Goal: Task Accomplishment & Management: Manage account settings

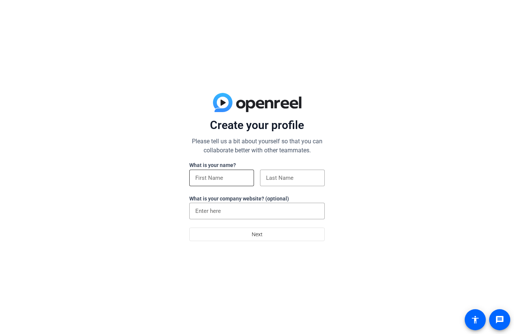
click at [231, 180] on input at bounding box center [221, 177] width 53 height 9
click at [223, 179] on input "[PERSON_NAME]" at bounding box center [221, 177] width 53 height 9
click at [229, 179] on input "[PERSON_NAME]" at bounding box center [221, 177] width 53 height 9
click at [217, 176] on input "[PERSON_NAME]" at bounding box center [221, 177] width 53 height 9
type input "Mandy"
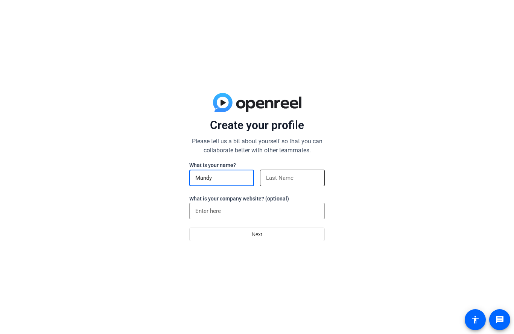
click at [281, 181] on input at bounding box center [292, 177] width 53 height 9
type input "[PERSON_NAME]"
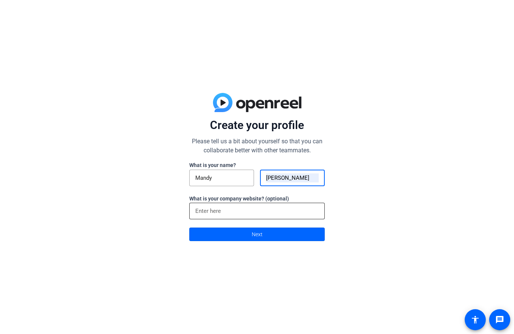
click at [203, 203] on div at bounding box center [256, 211] width 123 height 17
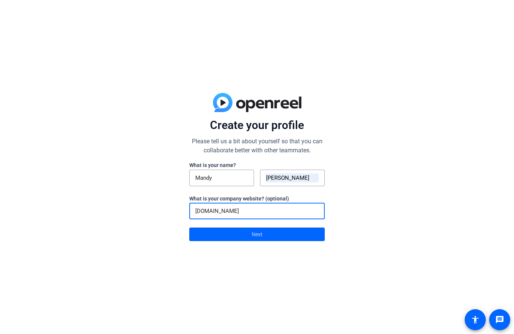
type input "[DOMAIN_NAME]"
click at [311, 238] on span at bounding box center [257, 234] width 135 height 18
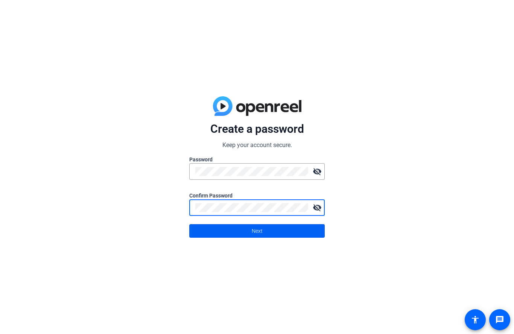
click at [308, 234] on span at bounding box center [257, 231] width 135 height 18
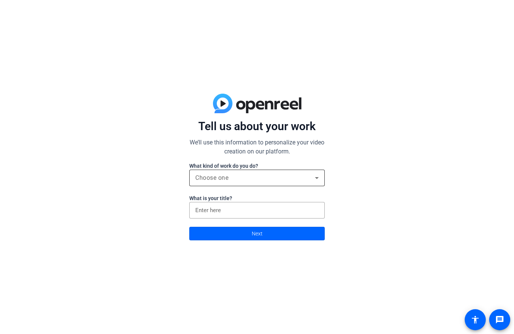
click at [315, 182] on icon at bounding box center [316, 177] width 9 height 9
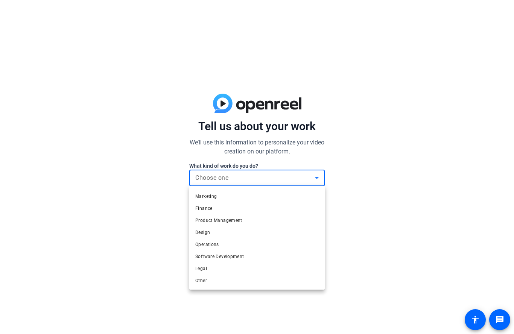
scroll to position [23, 0]
click at [257, 233] on mat-option "Design" at bounding box center [256, 232] width 135 height 12
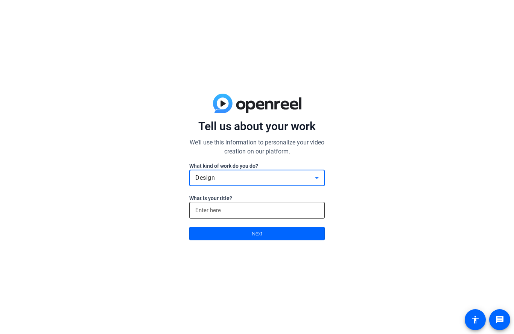
click at [284, 210] on input at bounding box center [256, 210] width 123 height 9
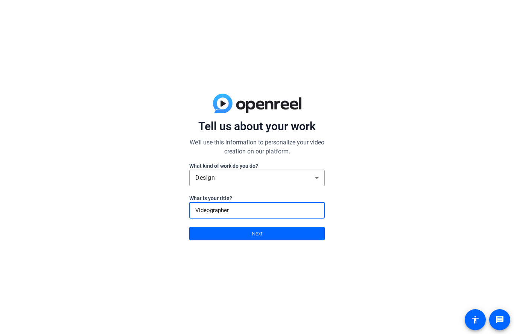
type input "Videographer"
click at [274, 235] on span at bounding box center [257, 234] width 135 height 18
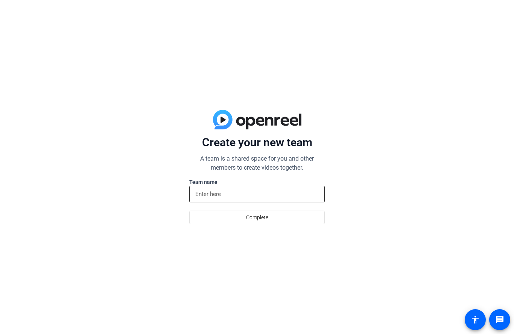
click at [315, 187] on div at bounding box center [256, 194] width 123 height 17
click at [304, 198] on input at bounding box center [256, 194] width 123 height 9
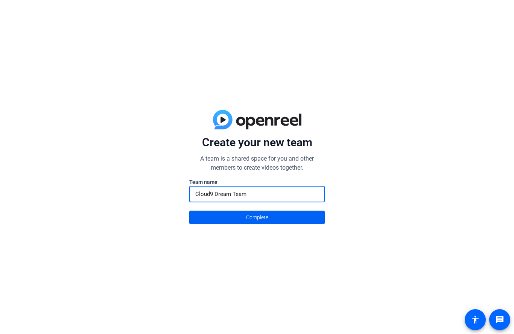
type input "Cloud9 Dream Team"
click at [310, 226] on span at bounding box center [257, 217] width 135 height 18
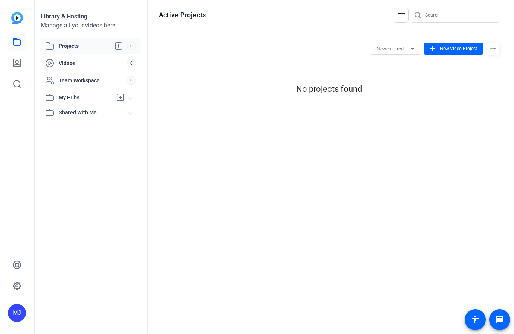
scroll to position [0, 0]
click at [127, 41] on span "Projects" at bounding box center [93, 45] width 68 height 9
click at [93, 67] on span "Videos" at bounding box center [93, 63] width 68 height 8
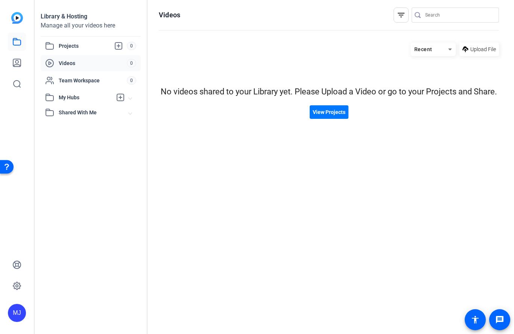
click at [95, 61] on span "Videos" at bounding box center [93, 63] width 68 height 8
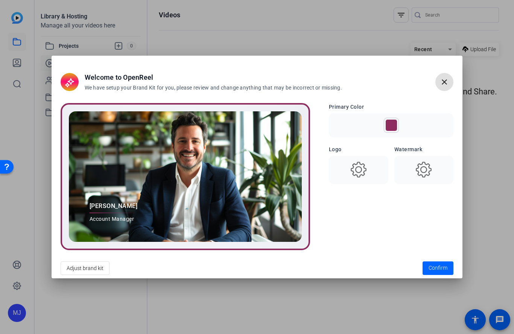
click at [357, 167] on use at bounding box center [359, 170] width 16 height 16
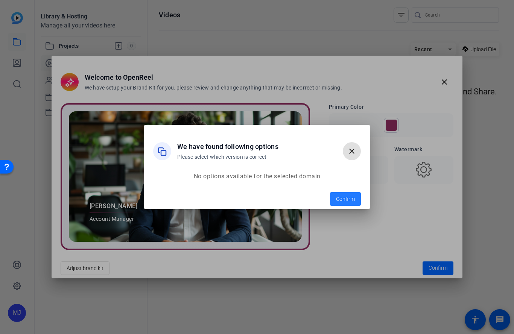
click at [353, 198] on span "Confirm" at bounding box center [345, 199] width 19 height 8
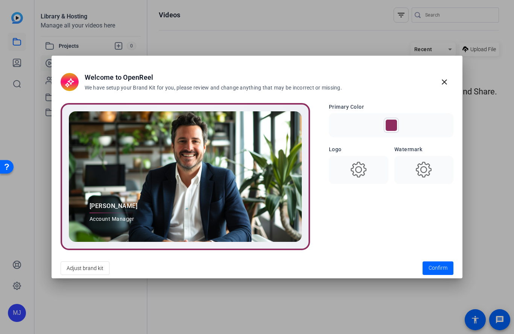
click at [392, 124] on div at bounding box center [390, 125] width 11 height 11
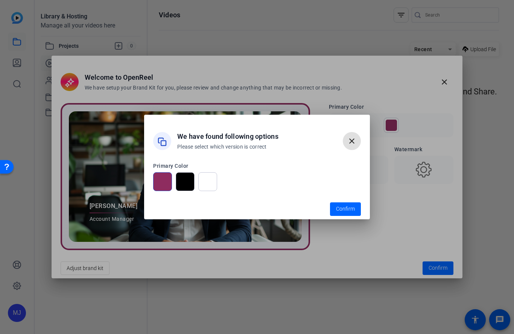
click at [167, 181] on div at bounding box center [162, 181] width 19 height 19
click at [171, 143] on div at bounding box center [162, 141] width 18 height 18
click at [165, 156] on div "We have found following options Please select which version is correct" at bounding box center [248, 141] width 190 height 35
click at [169, 140] on div at bounding box center [162, 141] width 18 height 18
click at [166, 139] on icon at bounding box center [162, 141] width 9 height 9
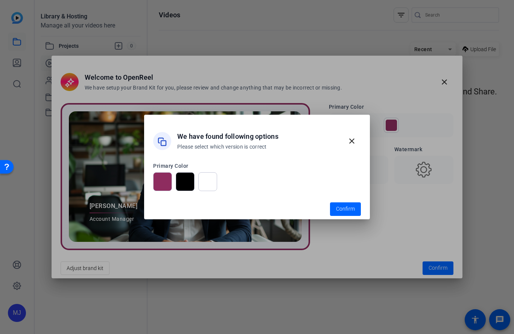
click at [189, 181] on div at bounding box center [185, 181] width 19 height 19
click at [186, 189] on div at bounding box center [185, 181] width 19 height 19
click at [161, 184] on div at bounding box center [162, 181] width 19 height 19
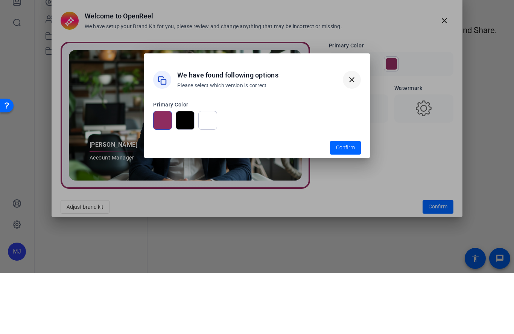
click at [360, 132] on span "button" at bounding box center [352, 141] width 18 height 18
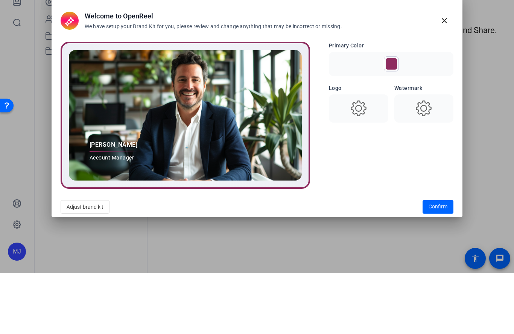
click at [428, 160] on icon at bounding box center [423, 169] width 19 height 19
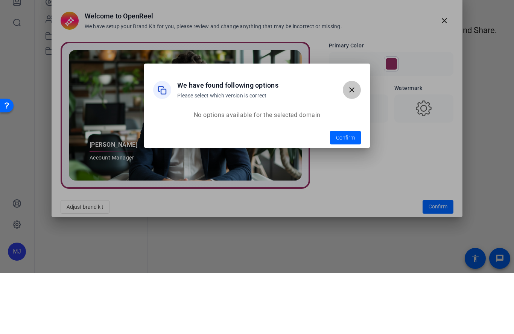
click at [360, 142] on span "button" at bounding box center [352, 151] width 18 height 18
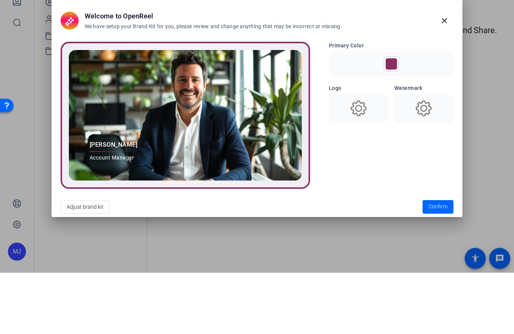
click at [382, 113] on div at bounding box center [391, 125] width 125 height 24
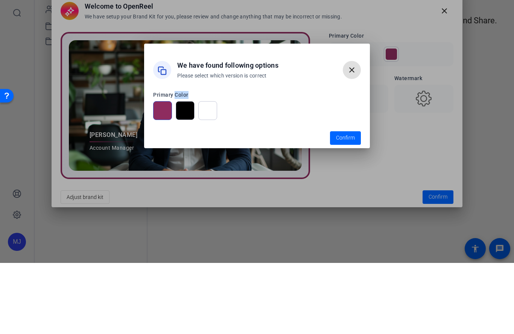
click at [346, 172] on openreel-radio-group at bounding box center [257, 181] width 208 height 19
click at [411, 127] on div at bounding box center [257, 167] width 514 height 334
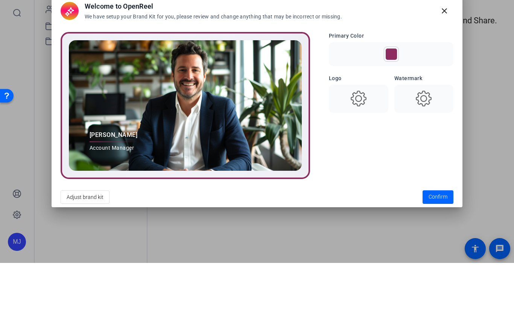
scroll to position [0, 0]
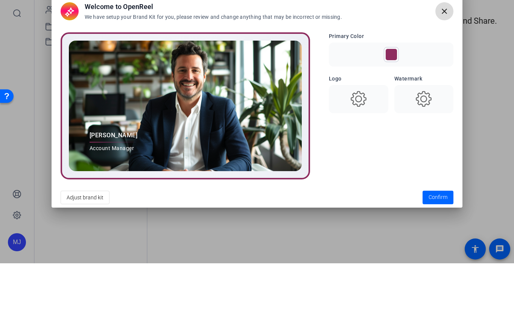
click at [448, 77] on mat-icon "close" at bounding box center [444, 81] width 9 height 9
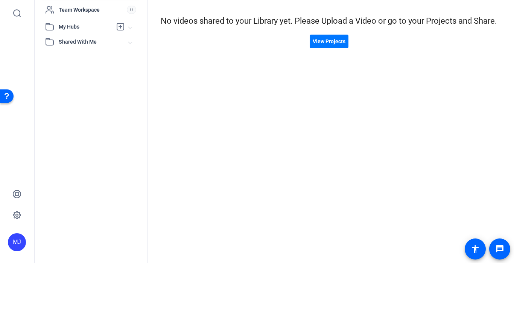
scroll to position [0, 0]
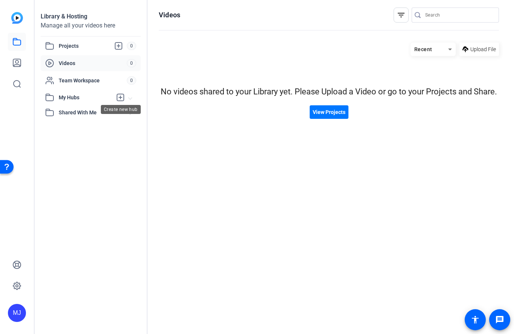
click at [118, 97] on icon at bounding box center [120, 97] width 9 height 9
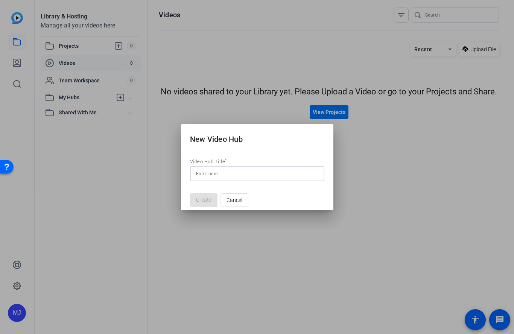
click at [167, 135] on div at bounding box center [257, 167] width 514 height 334
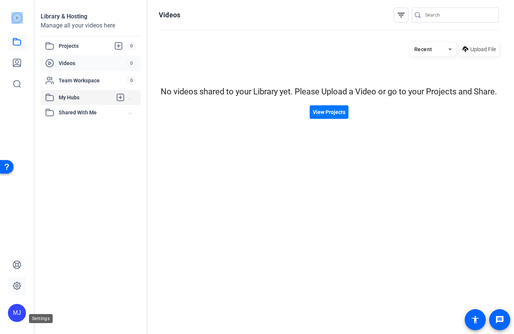
click at [25, 295] on link at bounding box center [17, 286] width 18 height 18
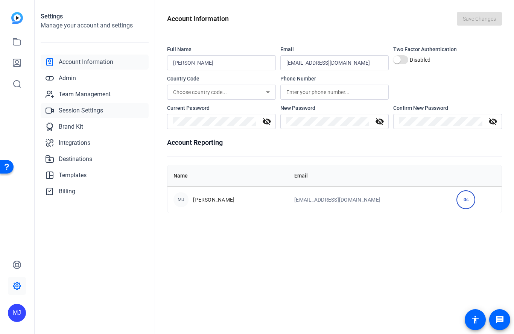
click at [102, 108] on span "Session Settings" at bounding box center [81, 110] width 44 height 9
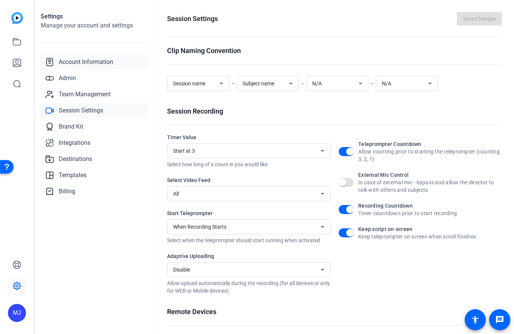
click at [108, 62] on span "Account Information" at bounding box center [86, 62] width 55 height 9
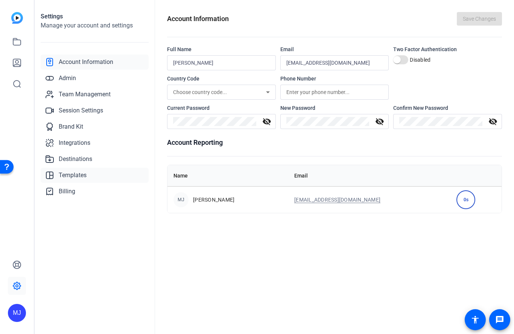
click at [77, 176] on span "Templates" at bounding box center [73, 175] width 28 height 9
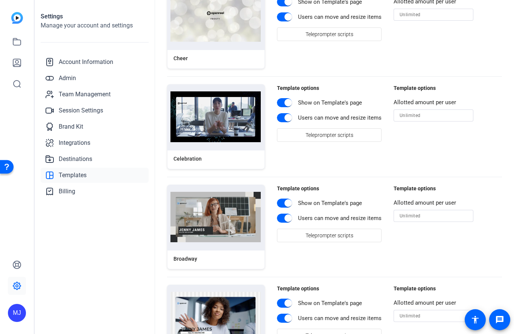
scroll to position [853, 0]
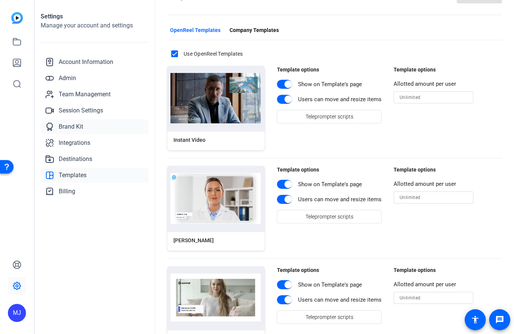
click at [72, 128] on span "Brand Kit" at bounding box center [71, 126] width 24 height 9
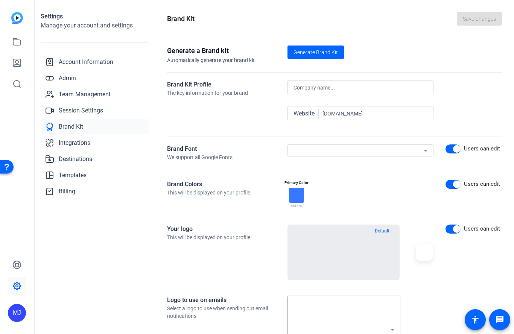
scroll to position [0, 0]
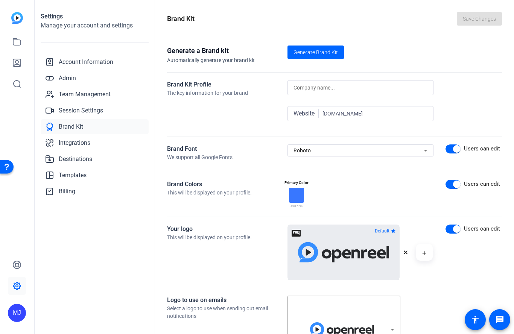
click at [291, 193] on div at bounding box center [296, 195] width 15 height 15
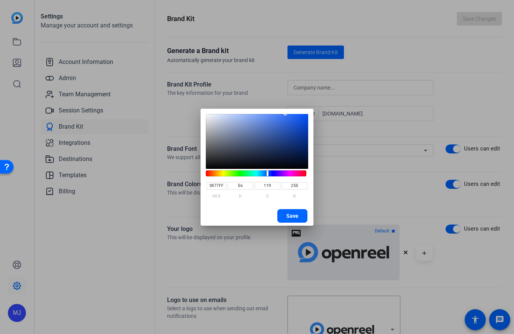
type input "FFEB38"
type input "255"
type input "235"
type input "56"
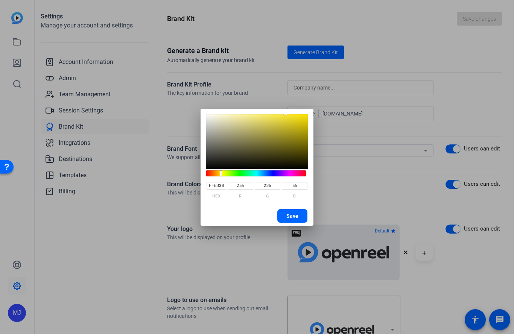
click at [203, 171] on sketch-picker "FFEB38 HEX 255 R 235 G 56 B" at bounding box center [256, 158] width 109 height 94
type input "FFFD38"
type input "253"
type input "FFD038"
type input "208"
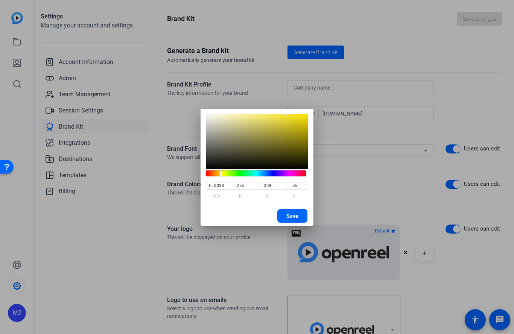
type input "FFCC38"
type input "204"
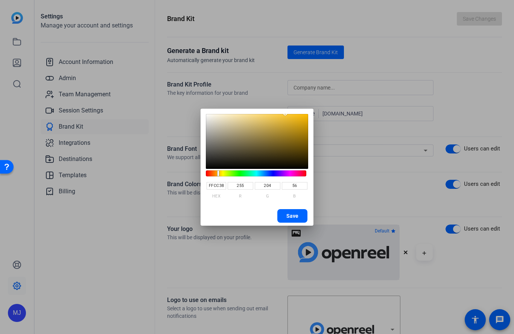
type input "FFBE38"
type input "190"
type input "FFB538"
type input "181"
type input "FFA838"
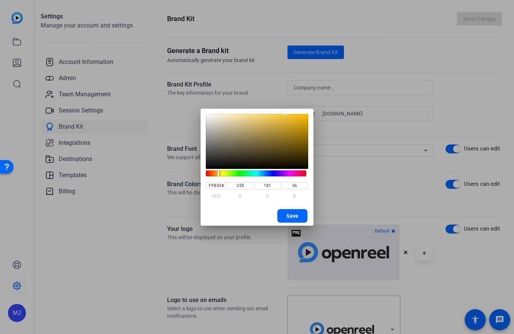
type input "168"
type input "FF9638"
type input "150"
type input "FF8438"
type input "132"
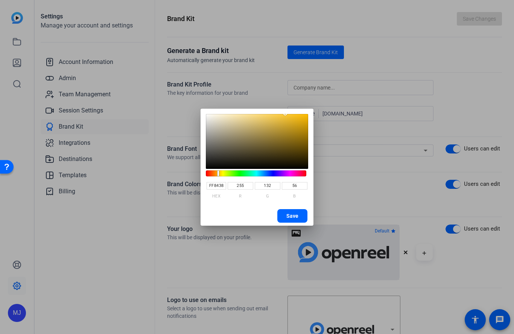
type input "FF7238"
type input "114"
type input "FF6038"
type input "96"
type input "FF4E38"
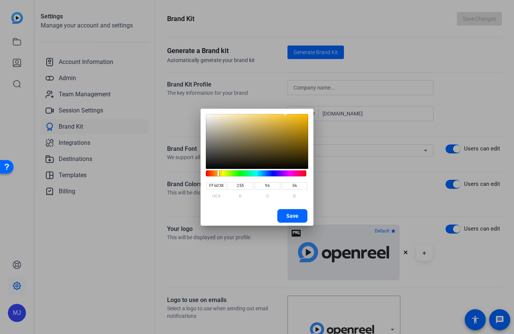
type input "78"
type input "FF3838"
type input "56"
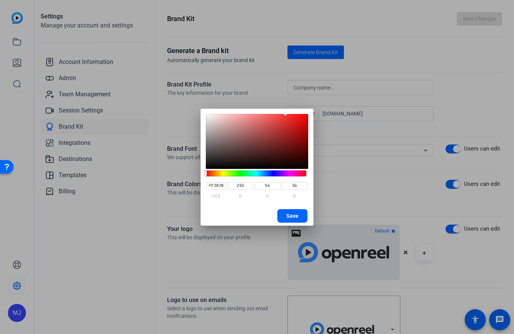
type input "FE3B3B"
type input "254"
type input "59"
type input "F42F2F"
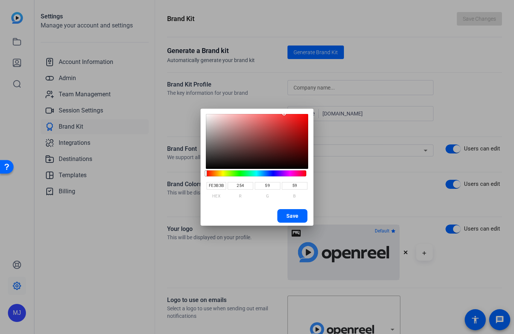
type input "244"
type input "47"
type input "FF3737"
type input "255"
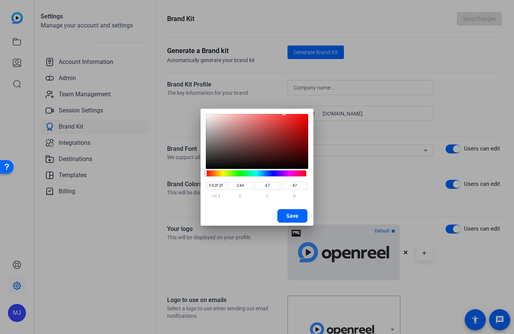
type input "55"
type input "FF3838"
type input "56"
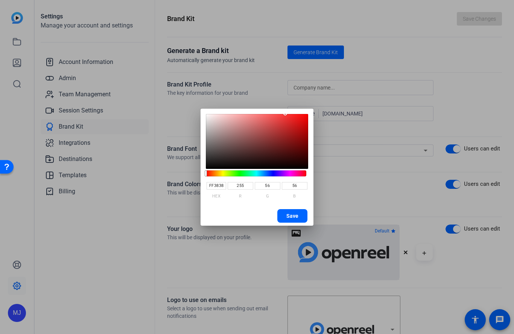
type input "FB3636"
type input "251"
type input "54"
type input "F43333"
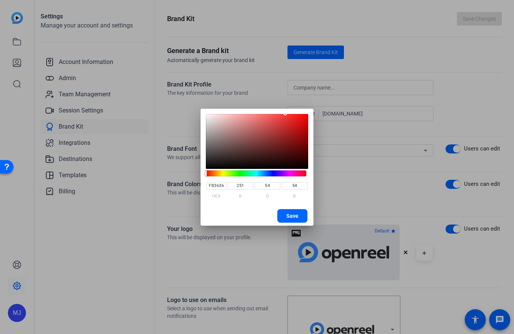
type input "244"
type input "51"
type input "ED3030"
type input "237"
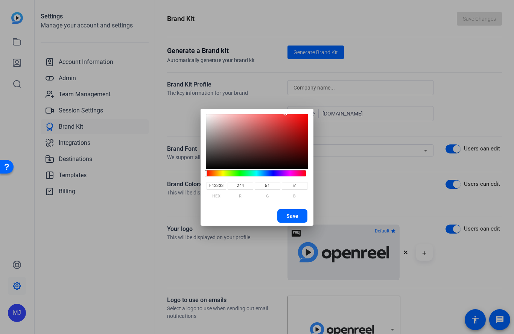
type input "48"
type input "E72C2C"
type input "231"
type input "44"
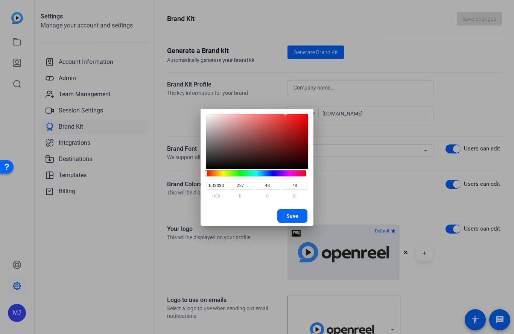
type input "44"
type input "E22A2A"
type input "226"
type input "42"
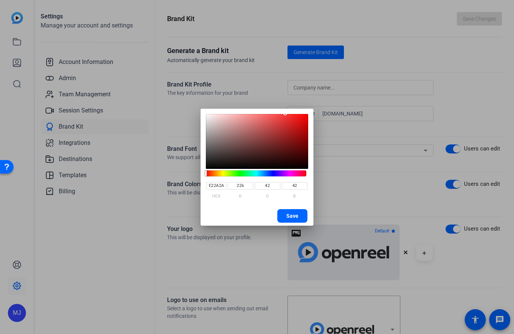
type input "DF2626"
type input "223"
type input "38"
type input "DB2323"
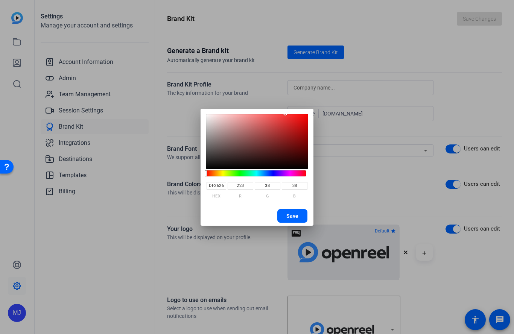
type input "219"
type input "35"
type input "DB2222"
type input "34"
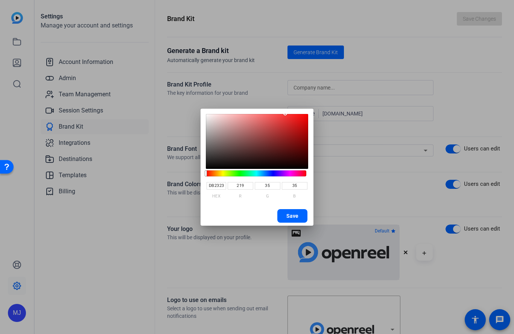
type input "34"
type input "D92222"
type input "217"
type input "D92121"
type input "33"
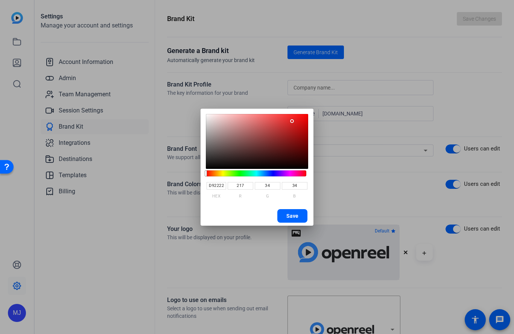
type input "33"
type input "D82020"
type input "216"
type input "32"
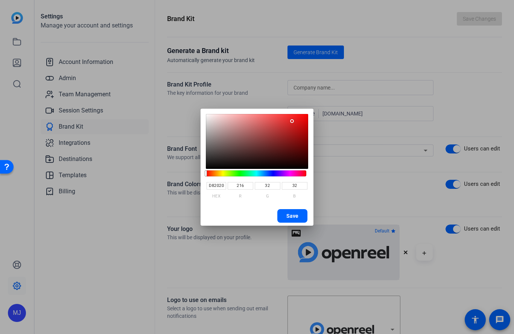
type input "D81F1F"
type input "31"
type input "D61F1F"
type input "214"
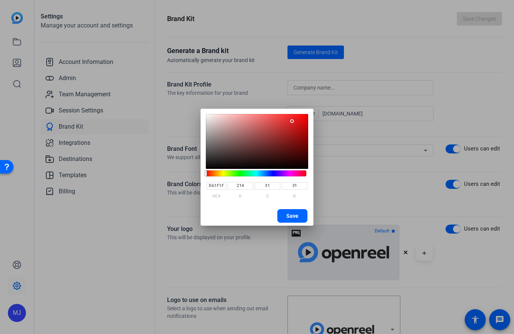
type input "D61E1E"
type input "30"
type input "D21D1D"
type input "210"
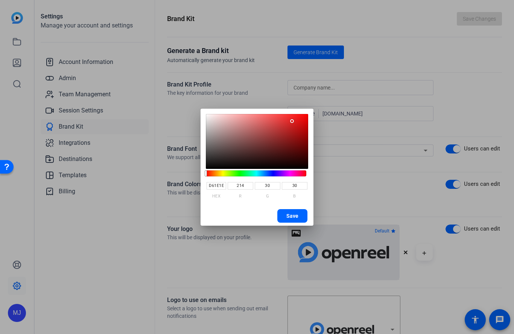
type input "29"
click at [285, 212] on span "button" at bounding box center [292, 216] width 30 height 18
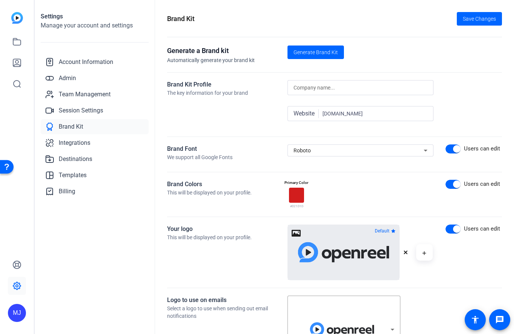
click at [427, 150] on icon at bounding box center [425, 150] width 9 height 9
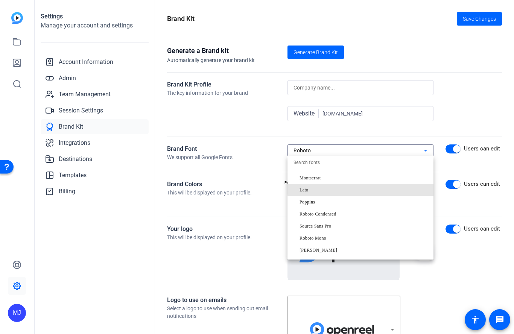
scroll to position [46, 0]
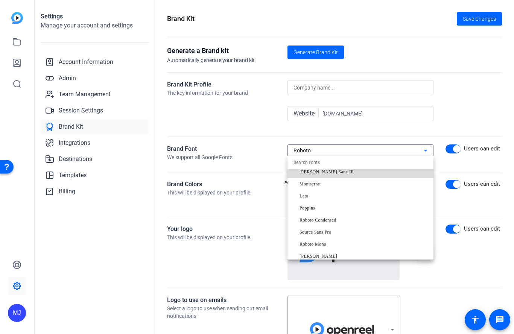
click at [344, 174] on mat-option "[PERSON_NAME] Sans JP" at bounding box center [360, 172] width 146 height 12
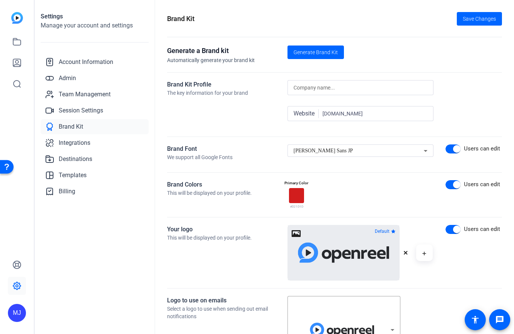
click at [378, 84] on input at bounding box center [360, 87] width 134 height 9
type input "Cloud9 Productions, LLC"
click at [323, 51] on span "Generate Brand Kit" at bounding box center [315, 53] width 44 height 8
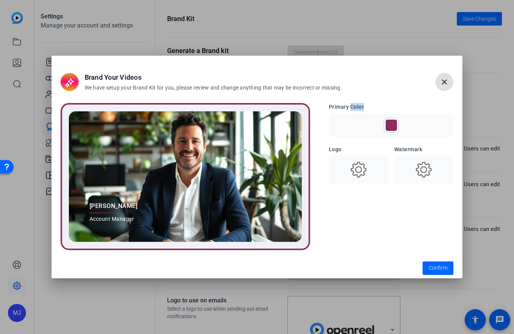
click at [367, 171] on icon at bounding box center [358, 169] width 19 height 19
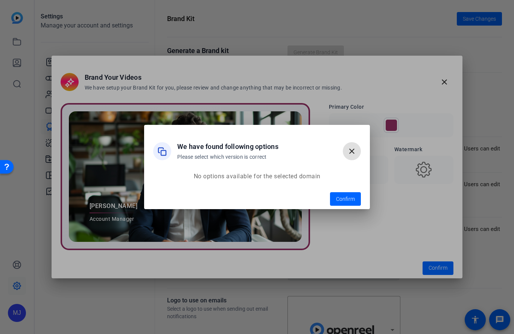
click at [352, 147] on mat-icon "close" at bounding box center [351, 151] width 9 height 9
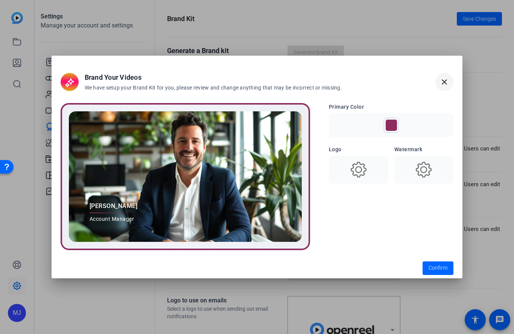
click at [444, 87] on span "button" at bounding box center [444, 82] width 18 height 18
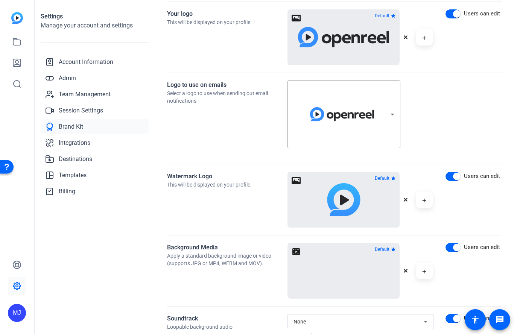
scroll to position [216, 0]
click at [248, 94] on div "Select a logo to use when sending out email notifications" at bounding box center [227, 96] width 120 height 15
click at [447, 105] on div at bounding box center [473, 118] width 56 height 76
click at [381, 120] on mat-select-trigger at bounding box center [341, 114] width 97 height 56
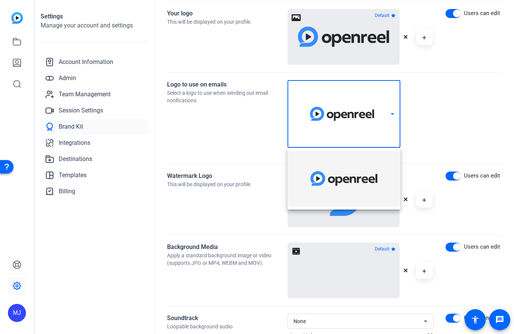
click at [384, 127] on div at bounding box center [257, 167] width 514 height 334
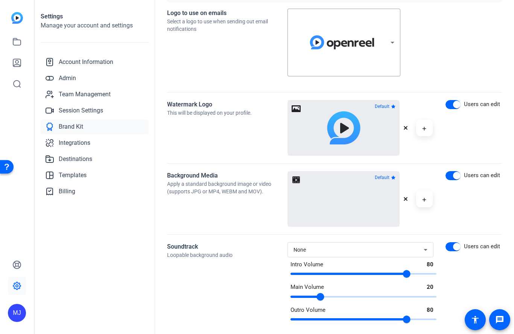
scroll to position [287, 0]
click at [88, 144] on span "Integrations" at bounding box center [75, 142] width 32 height 9
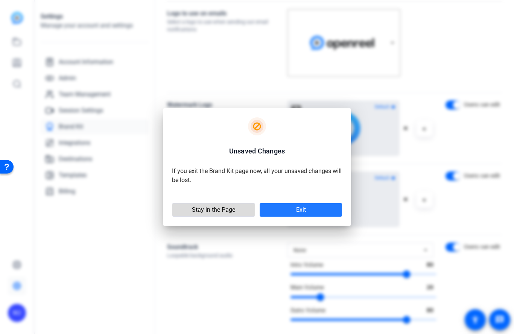
click at [235, 207] on span at bounding box center [213, 210] width 82 height 18
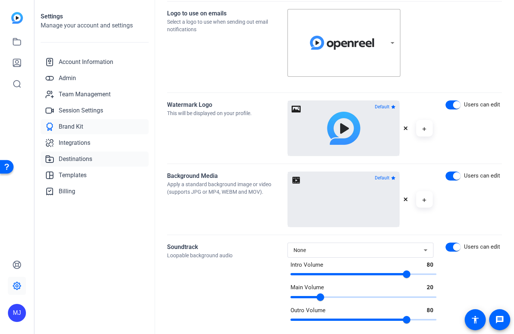
click at [97, 160] on link "Destinations" at bounding box center [95, 159] width 108 height 15
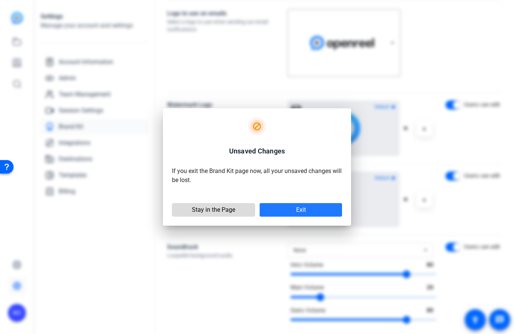
click at [196, 206] on span "Stay in the Page" at bounding box center [213, 210] width 43 height 8
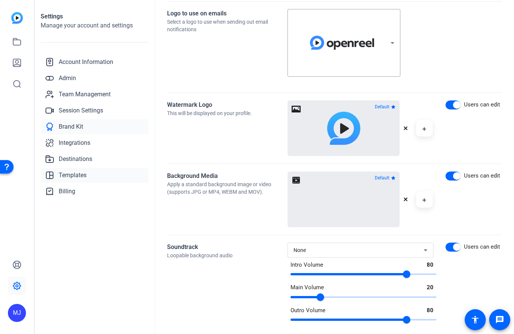
click at [83, 176] on span "Templates" at bounding box center [73, 175] width 28 height 9
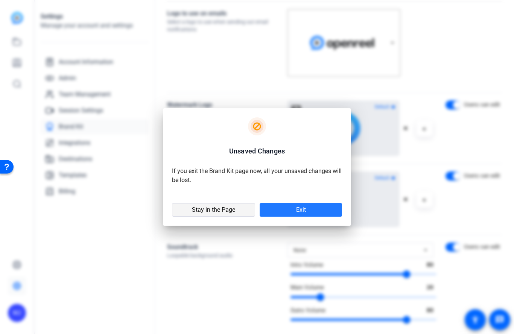
click at [210, 209] on span "Stay in the Page" at bounding box center [213, 210] width 43 height 8
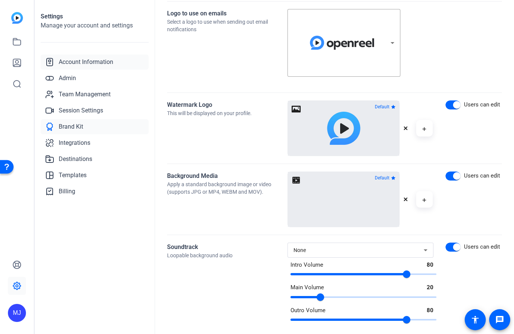
click at [101, 58] on span "Account Information" at bounding box center [86, 62] width 55 height 9
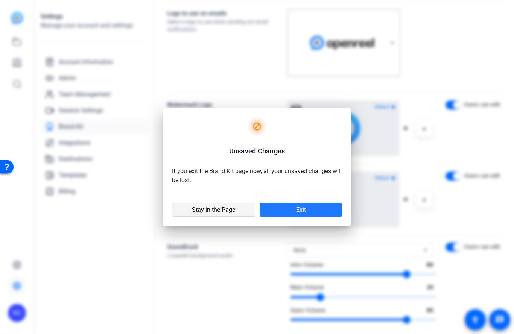
click at [223, 205] on span at bounding box center [213, 210] width 82 height 18
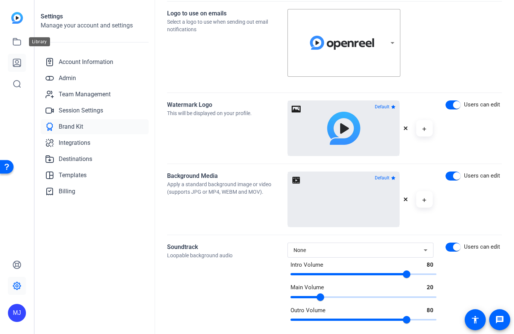
click at [21, 59] on icon at bounding box center [17, 63] width 8 height 8
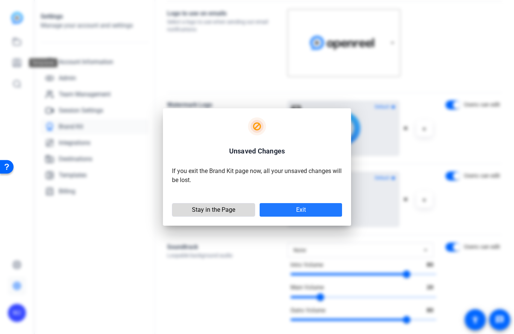
click at [213, 215] on span at bounding box center [213, 210] width 82 height 18
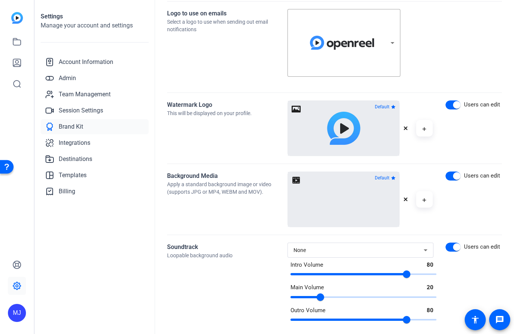
click at [17, 17] on img at bounding box center [17, 18] width 12 height 12
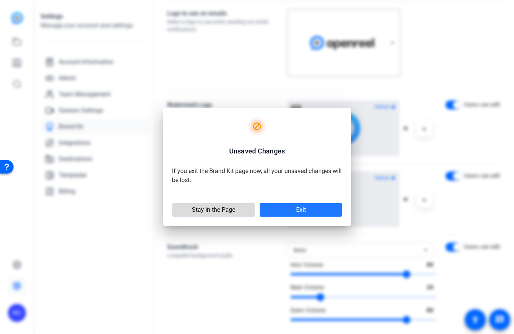
click at [223, 211] on span "Stay in the Page" at bounding box center [213, 210] width 43 height 8
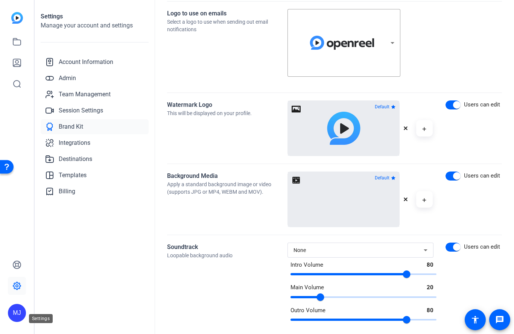
click at [20, 290] on icon at bounding box center [16, 285] width 9 height 9
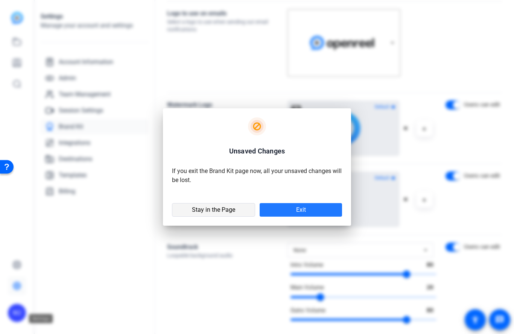
click at [225, 208] on span "Stay in the Page" at bounding box center [213, 210] width 43 height 8
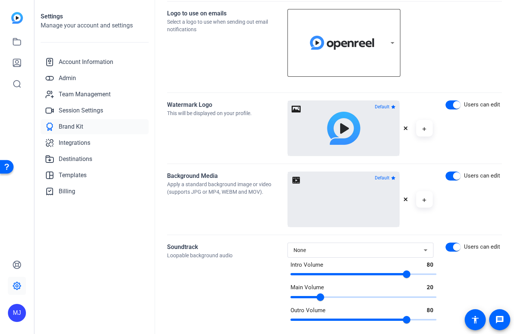
click at [391, 46] on icon at bounding box center [392, 42] width 9 height 9
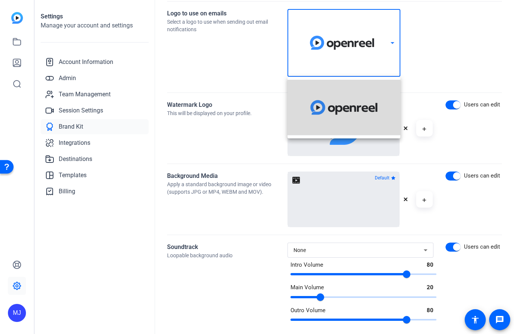
click at [383, 107] on span at bounding box center [343, 107] width 101 height 43
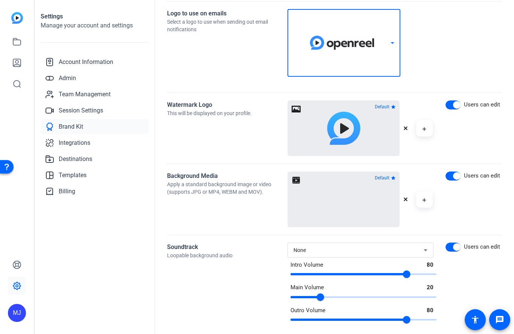
click at [244, 21] on div "Select a logo to use when sending out email notifications" at bounding box center [227, 25] width 120 height 15
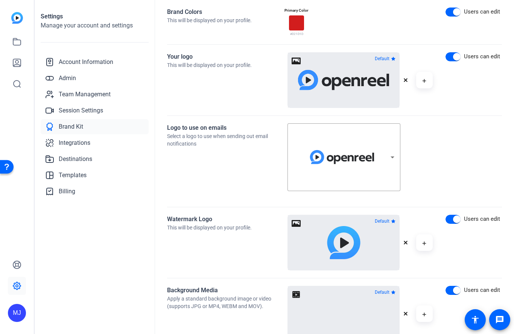
scroll to position [167, 0]
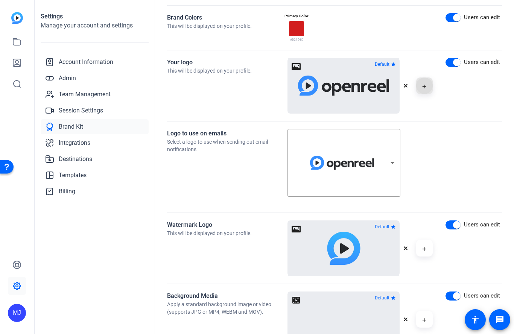
click at [426, 87] on span "button" at bounding box center [424, 86] width 18 height 18
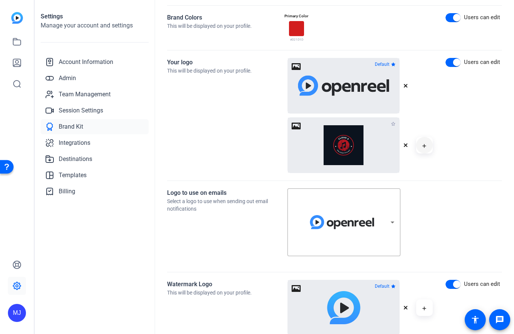
click at [426, 145] on span "button" at bounding box center [424, 145] width 18 height 18
click at [422, 148] on icon "button" at bounding box center [424, 145] width 4 height 9
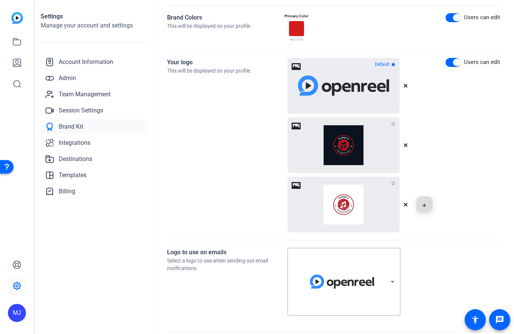
click at [427, 208] on span "button" at bounding box center [424, 205] width 18 height 18
click at [429, 205] on span "button" at bounding box center [424, 205] width 18 height 18
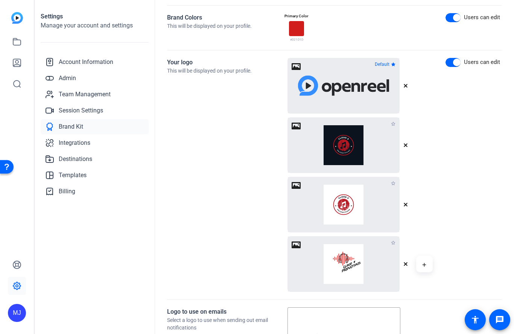
click at [407, 260] on button "button" at bounding box center [407, 264] width 9 height 9
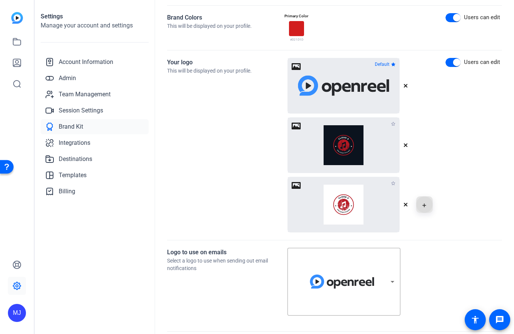
click at [429, 208] on span "button" at bounding box center [424, 205] width 18 height 18
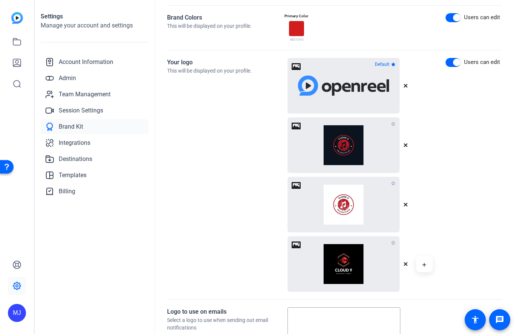
click at [408, 263] on button "button" at bounding box center [407, 264] width 9 height 9
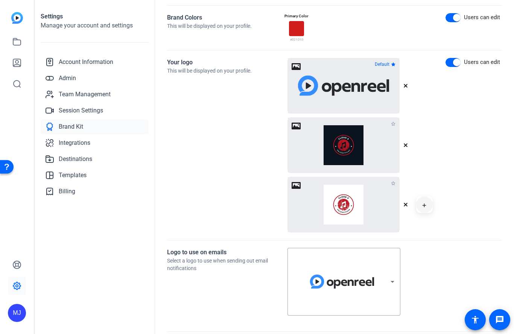
click at [425, 208] on icon "button" at bounding box center [424, 205] width 4 height 9
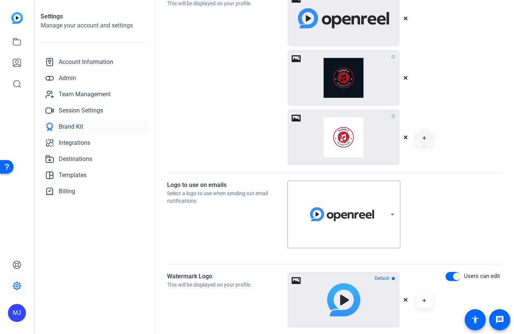
scroll to position [232, 0]
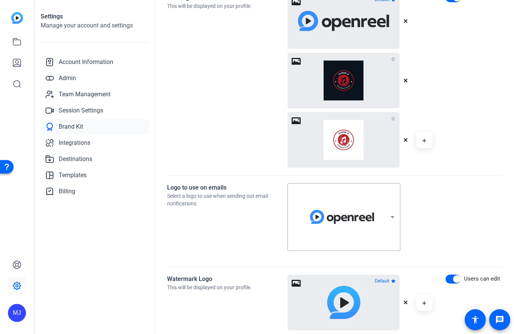
click at [261, 217] on div "Logo to use on emails Select a logo to use when sending out email notifications" at bounding box center [227, 221] width 120 height 76
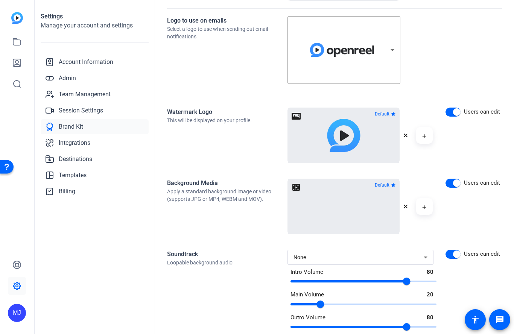
scroll to position [398, 0]
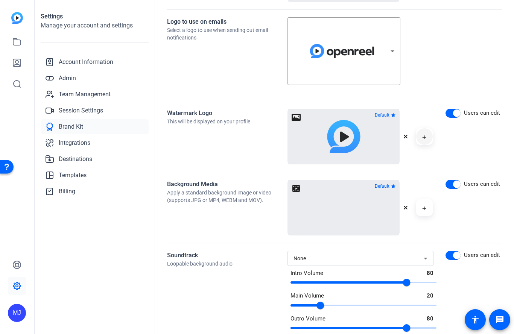
click at [428, 141] on span "button" at bounding box center [424, 136] width 18 height 18
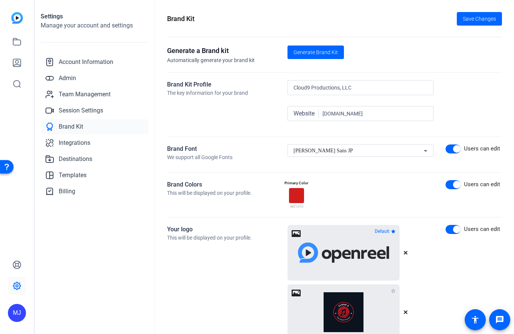
scroll to position [0, 0]
click at [490, 17] on span "Save Changes" at bounding box center [479, 19] width 33 height 8
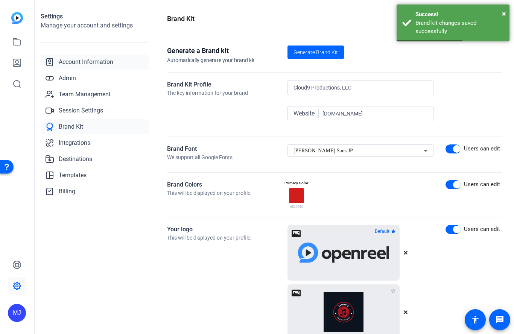
click at [99, 60] on span "Account Information" at bounding box center [86, 62] width 55 height 9
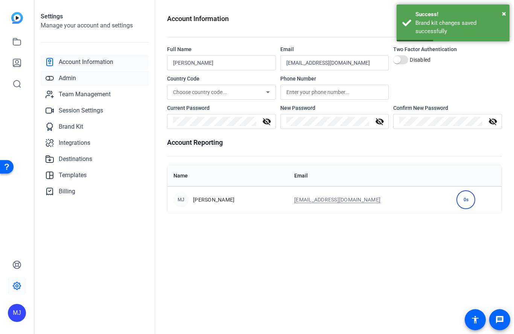
click at [69, 73] on link "Admin" at bounding box center [95, 78] width 108 height 15
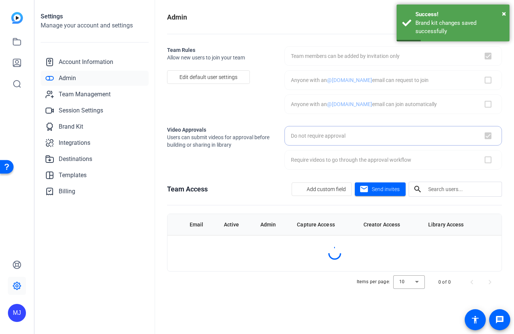
checkbox input "true"
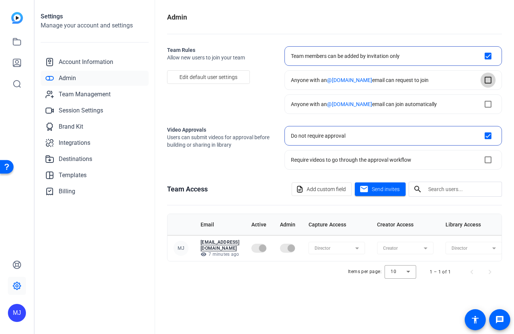
click at [495, 77] on input "checkbox" at bounding box center [487, 80] width 15 height 15
checkbox input "true"
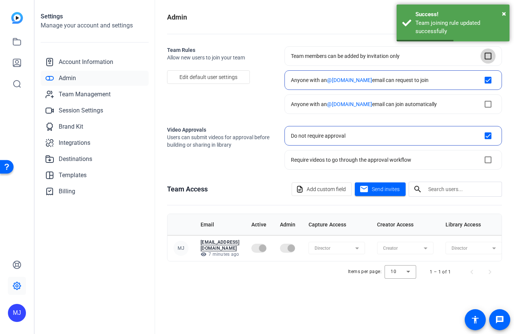
click at [487, 56] on input "checkbox" at bounding box center [487, 56] width 15 height 15
checkbox input "true"
checkbox input "false"
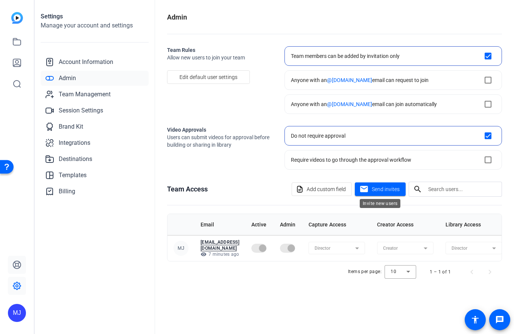
click at [16, 269] on icon at bounding box center [17, 265] width 8 height 8
